Goal: Check status: Check status

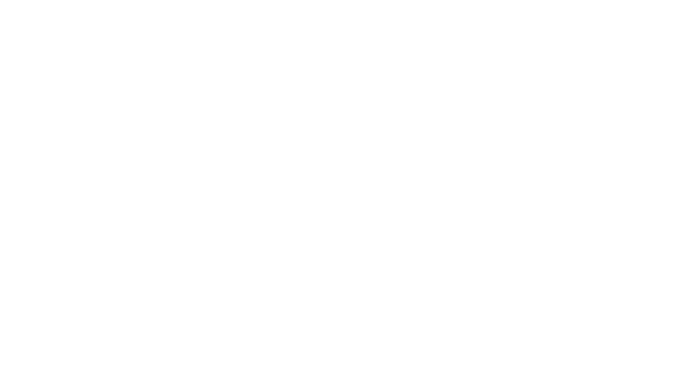
select select "es"
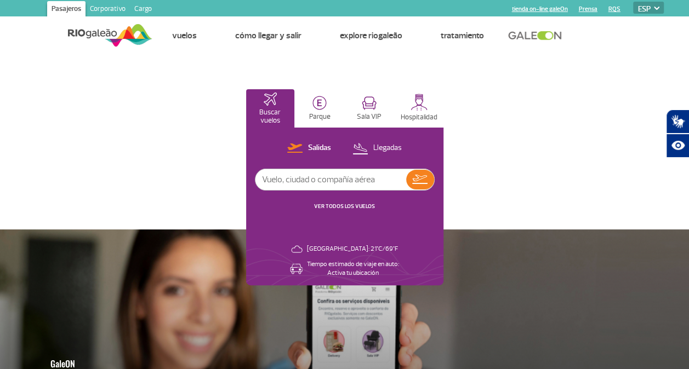
drag, startPoint x: 465, startPoint y: 87, endPoint x: 539, endPoint y: 121, distance: 81.2
click at [323, 146] on p "Salidas" at bounding box center [319, 148] width 23 height 10
click at [290, 179] on input "text" at bounding box center [330, 179] width 151 height 21
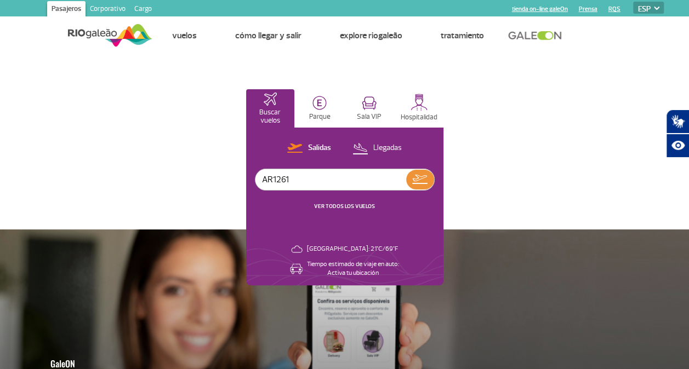
type input "AR1261"
click at [424, 179] on img at bounding box center [419, 179] width 15 height 9
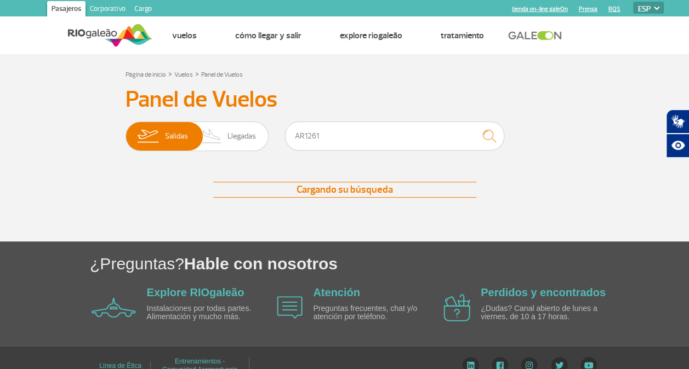
click at [233, 152] on div "[PERSON_NAME]" at bounding box center [196, 138] width 143 height 33
click at [250, 134] on span "Llegadas" at bounding box center [241, 136] width 28 height 28
click at [125, 131] on input "[PERSON_NAME]" at bounding box center [125, 131] width 0 height 0
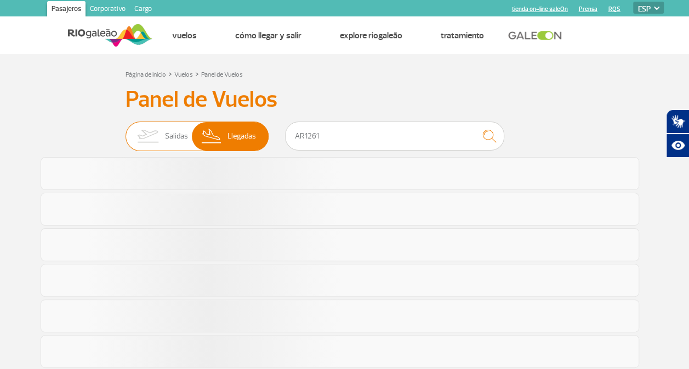
click at [173, 130] on span "Salidas" at bounding box center [176, 136] width 23 height 28
click at [125, 131] on input "[PERSON_NAME]" at bounding box center [125, 131] width 0 height 0
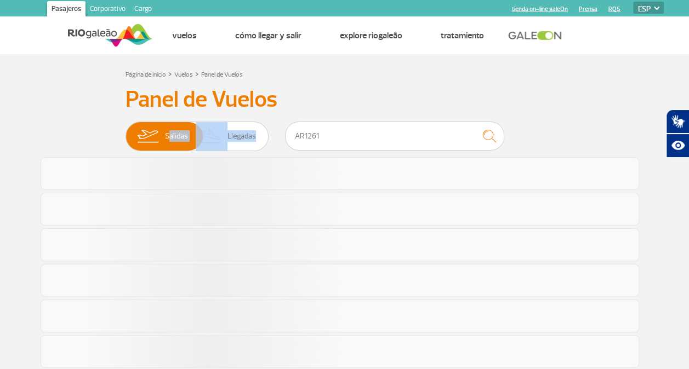
drag, startPoint x: 173, startPoint y: 130, endPoint x: 534, endPoint y: 152, distance: 362.3
click at [534, 152] on div "Salidas Llegadas AR1261" at bounding box center [344, 138] width 438 height 33
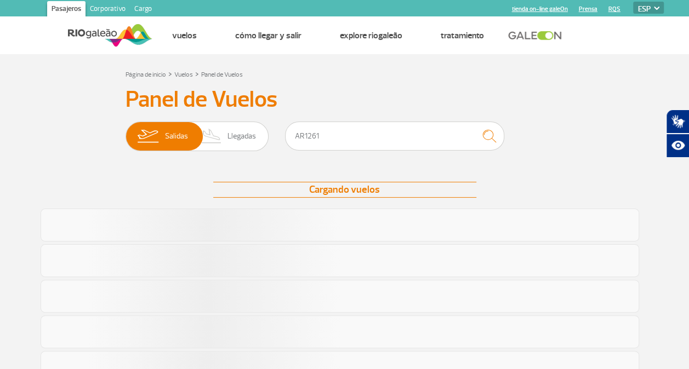
click at [349, 196] on div "Cargando vuelos" at bounding box center [344, 190] width 263 height 16
click at [349, 196] on div "Todavía se está cargando Vuelos" at bounding box center [344, 190] width 263 height 16
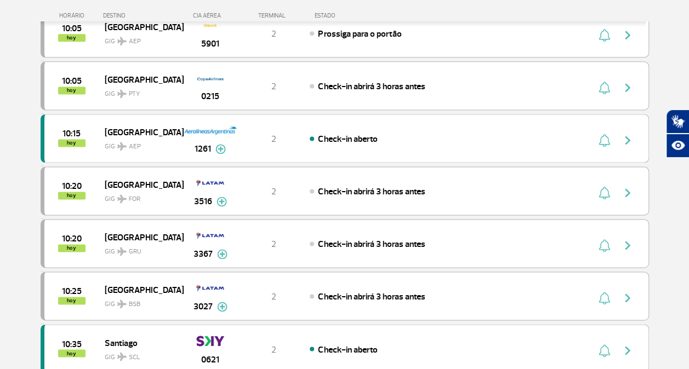
scroll to position [701, 0]
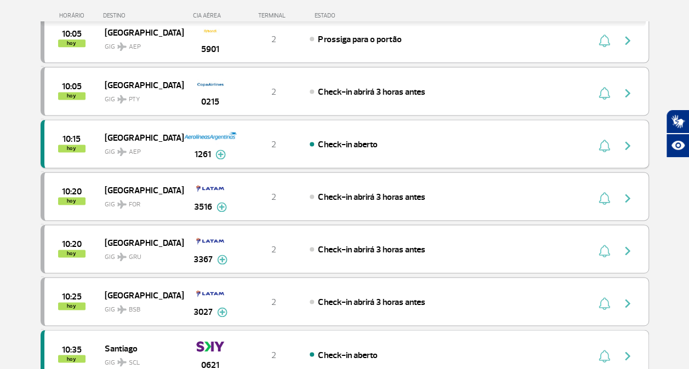
click at [628, 139] on img "button" at bounding box center [627, 145] width 13 height 13
